Goal: Transaction & Acquisition: Purchase product/service

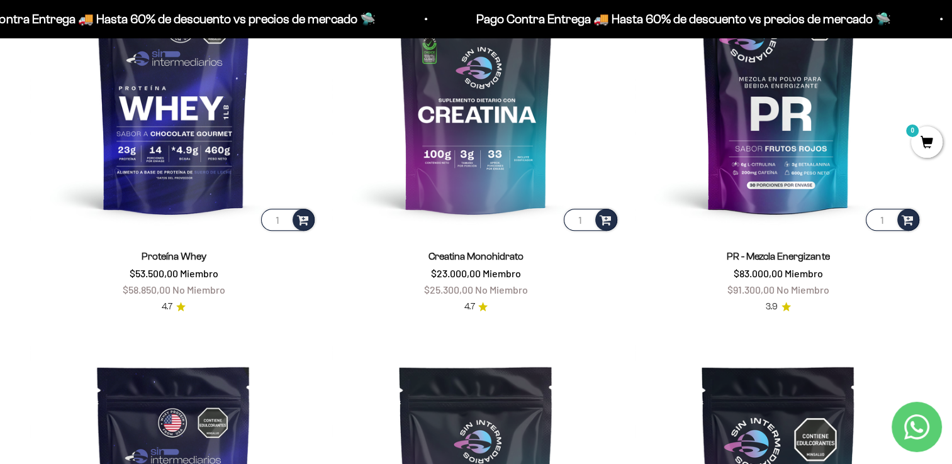
scroll to position [629, 0]
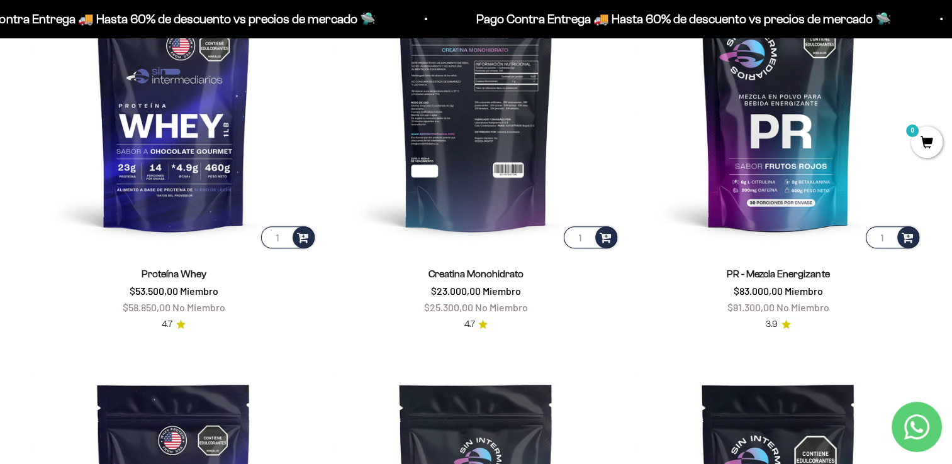
click at [440, 167] on img at bounding box center [475, 107] width 287 height 287
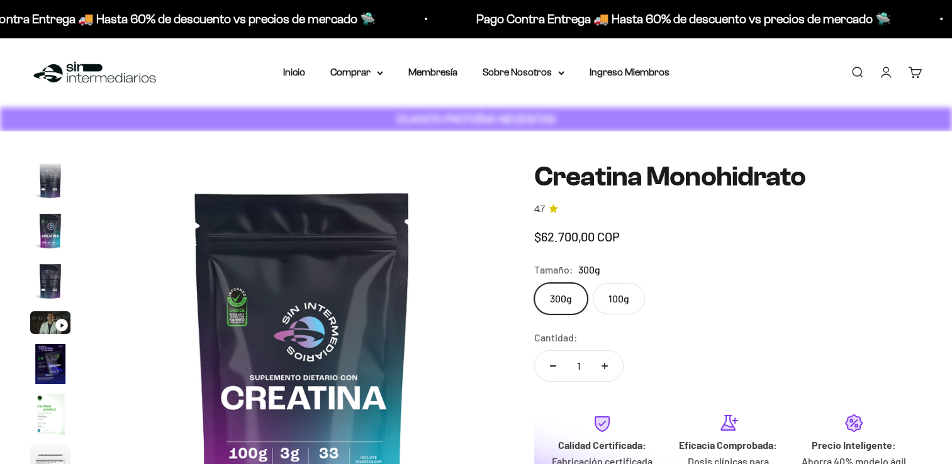
scroll to position [0, 3345]
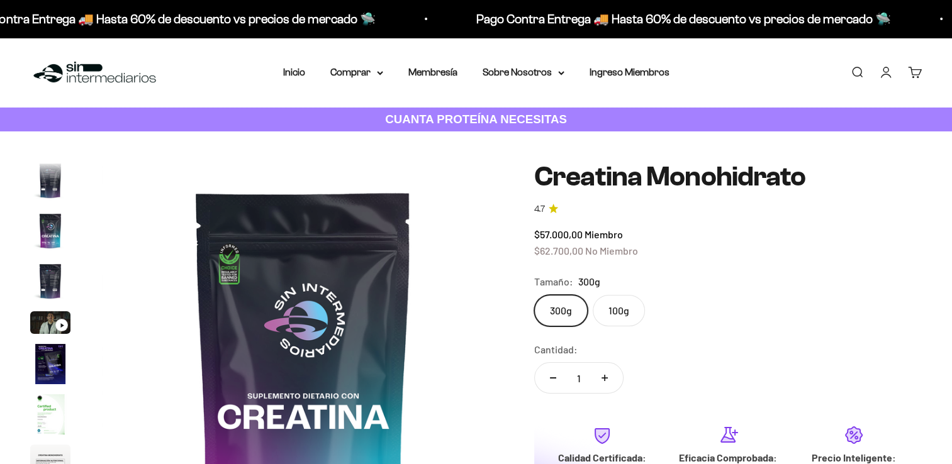
click at [566, 307] on label "300g" at bounding box center [560, 310] width 53 height 31
click at [534, 295] on input "300g" at bounding box center [533, 294] width 1 height 1
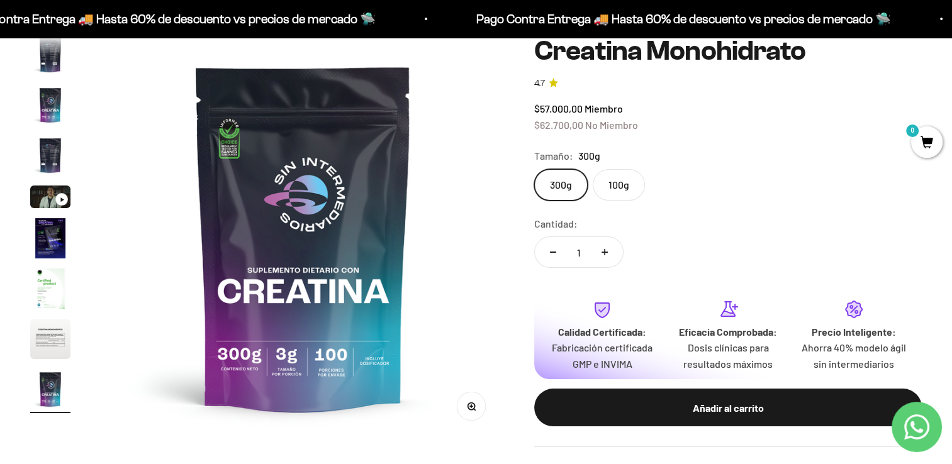
scroll to position [0, 0]
click at [621, 183] on label "100g" at bounding box center [618, 184] width 52 height 31
click at [534, 169] on input "100g" at bounding box center [533, 169] width 1 height 1
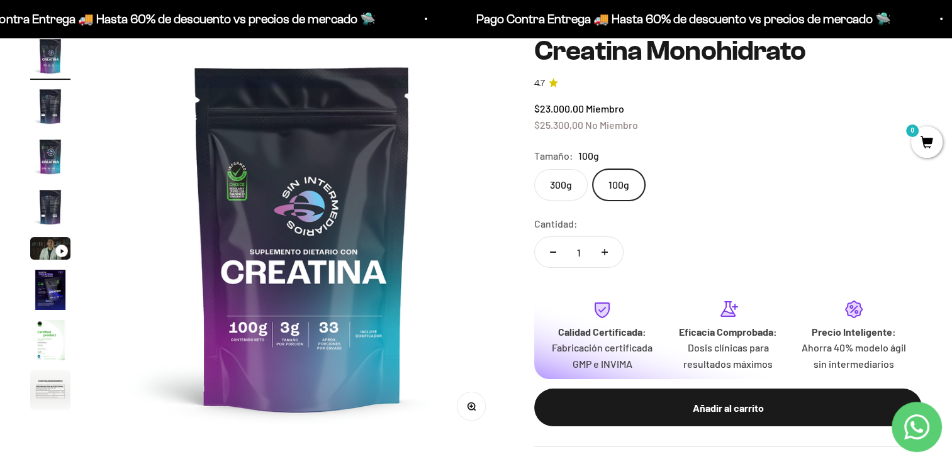
click at [560, 184] on label "300g" at bounding box center [560, 184] width 53 height 31
click at [534, 169] on input "300g" at bounding box center [533, 169] width 1 height 1
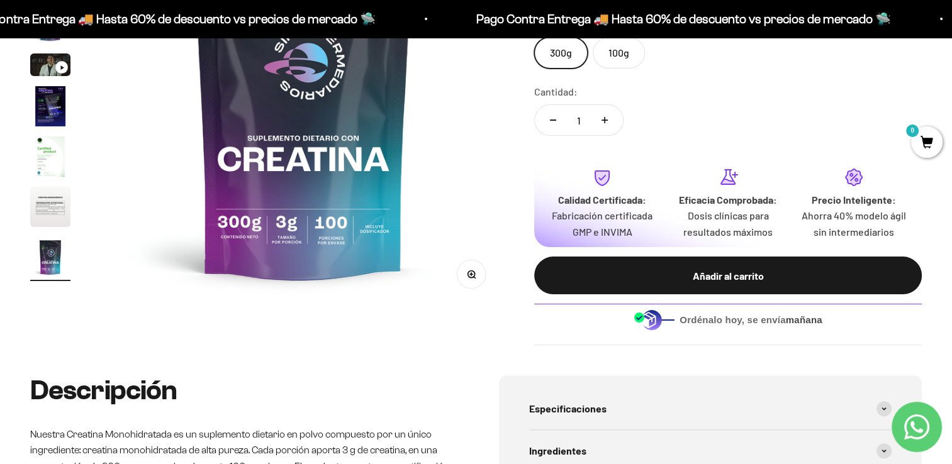
scroll to position [314, 0]
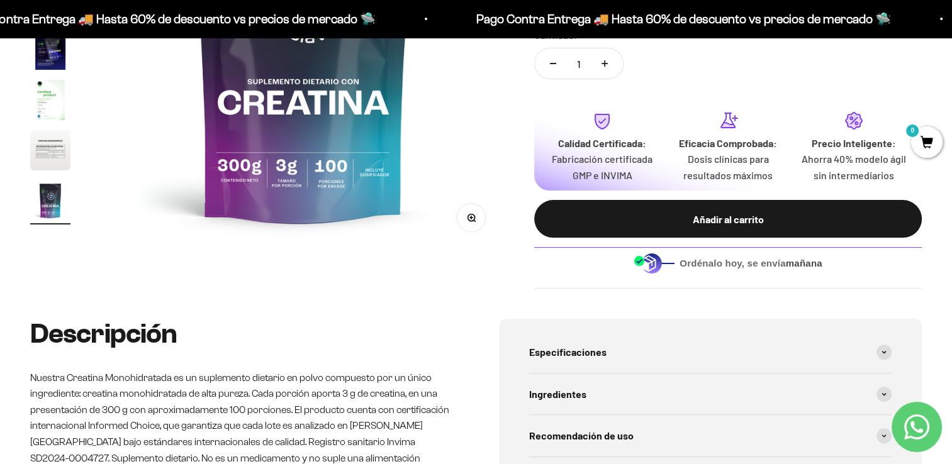
click at [715, 265] on span "Ordénalo [DATE], se envía [DATE]" at bounding box center [750, 264] width 143 height 14
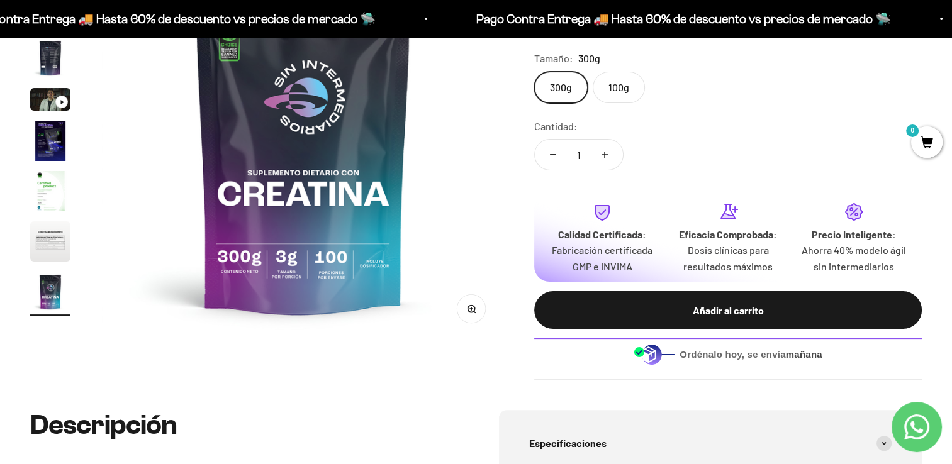
scroll to position [0, 0]
